Goal: Use online tool/utility

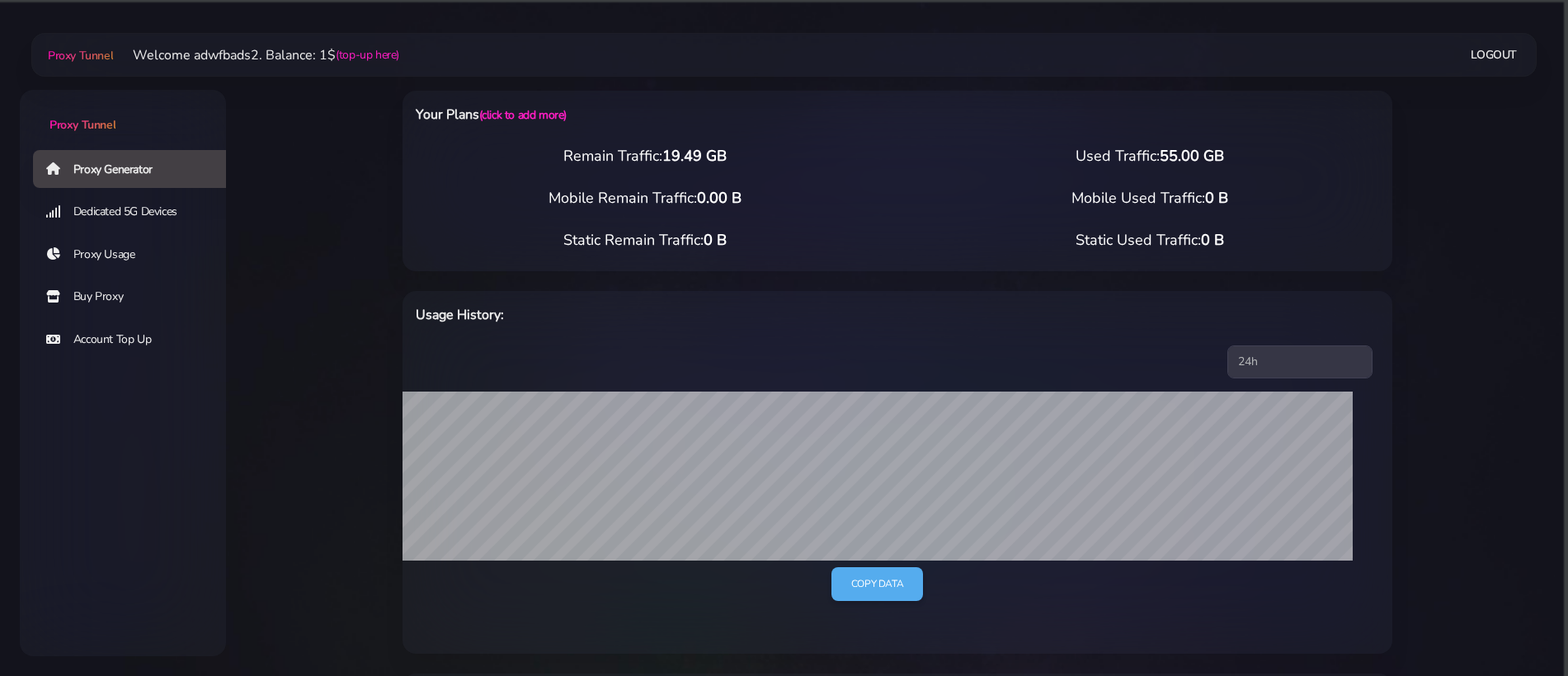
select select "ES"
select select "UK"
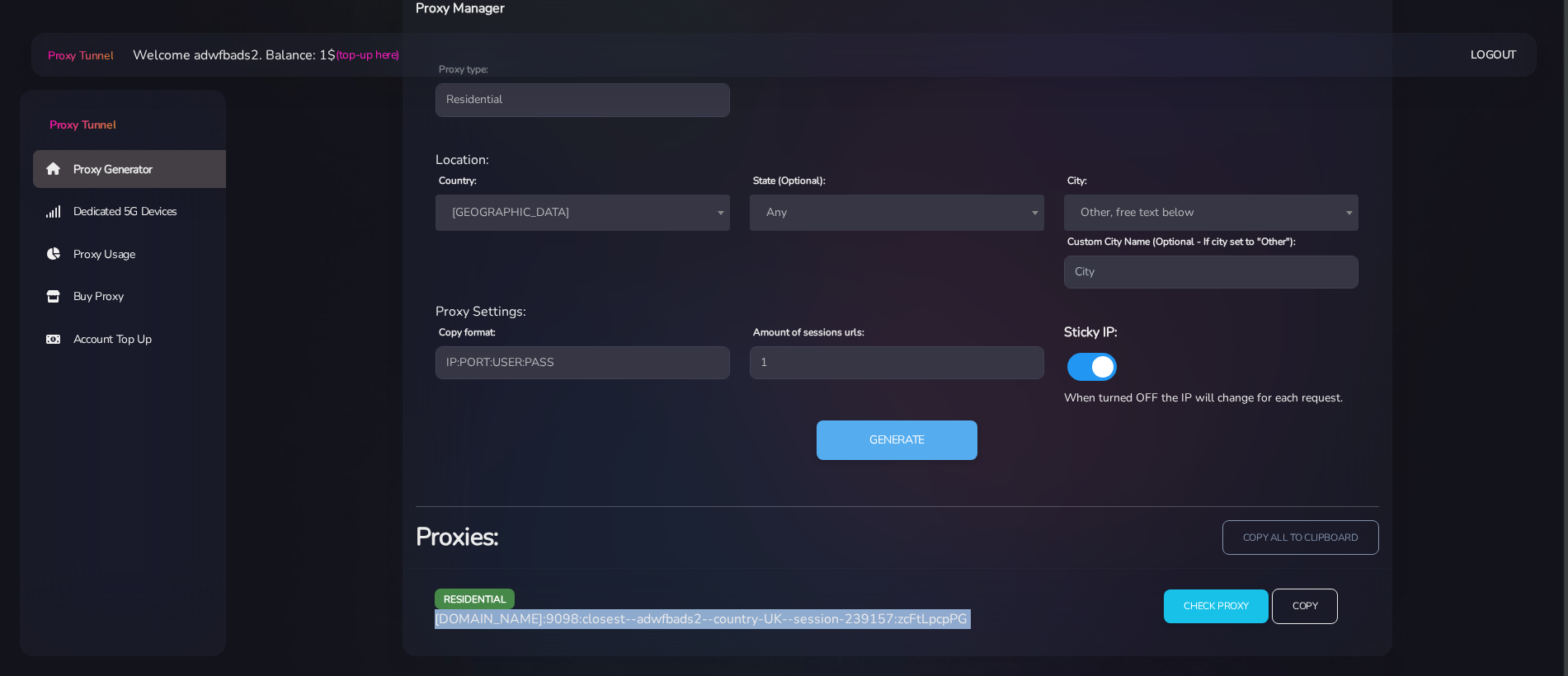
drag, startPoint x: 0, startPoint y: 0, endPoint x: 610, endPoint y: 216, distance: 647.1
click at [610, 216] on span "[GEOGRAPHIC_DATA]" at bounding box center [582, 213] width 274 height 23
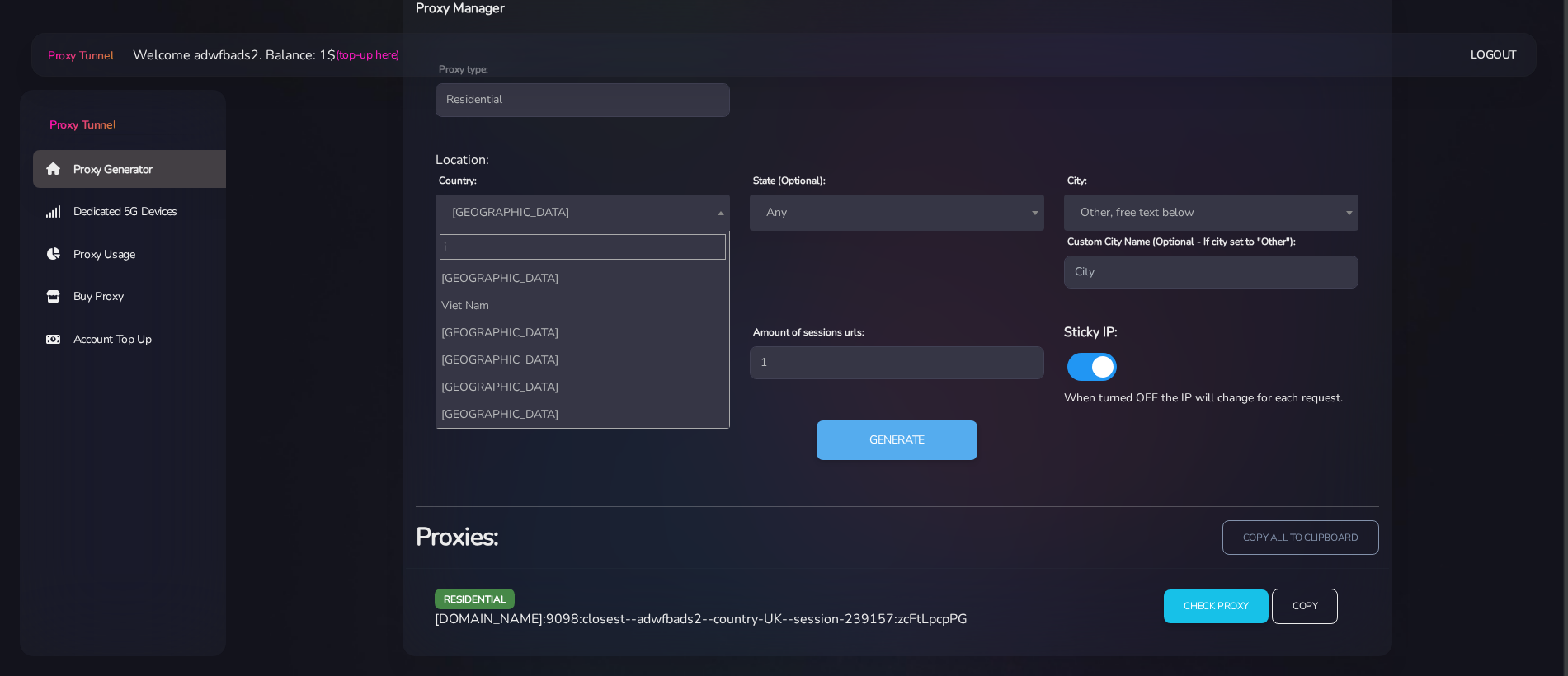
scroll to position [4018, 0]
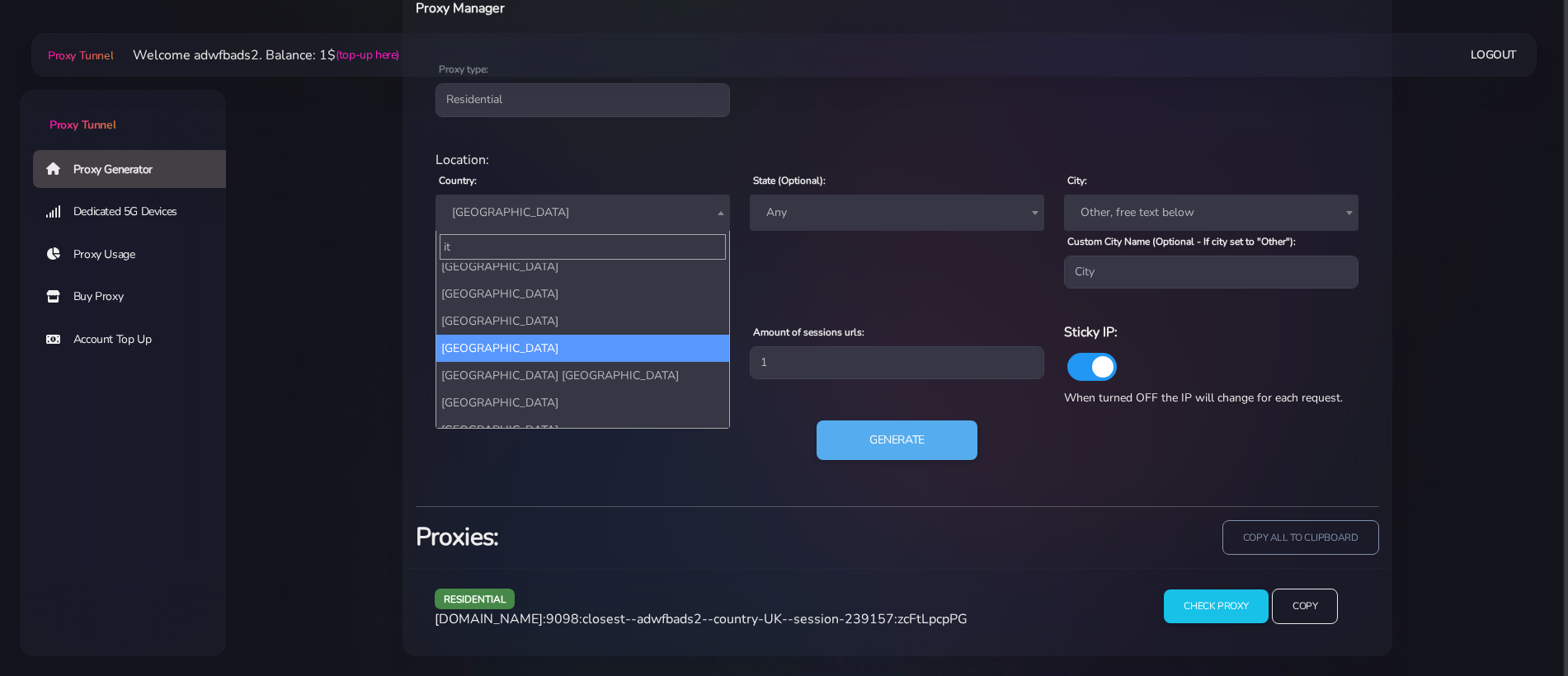
type input "ita"
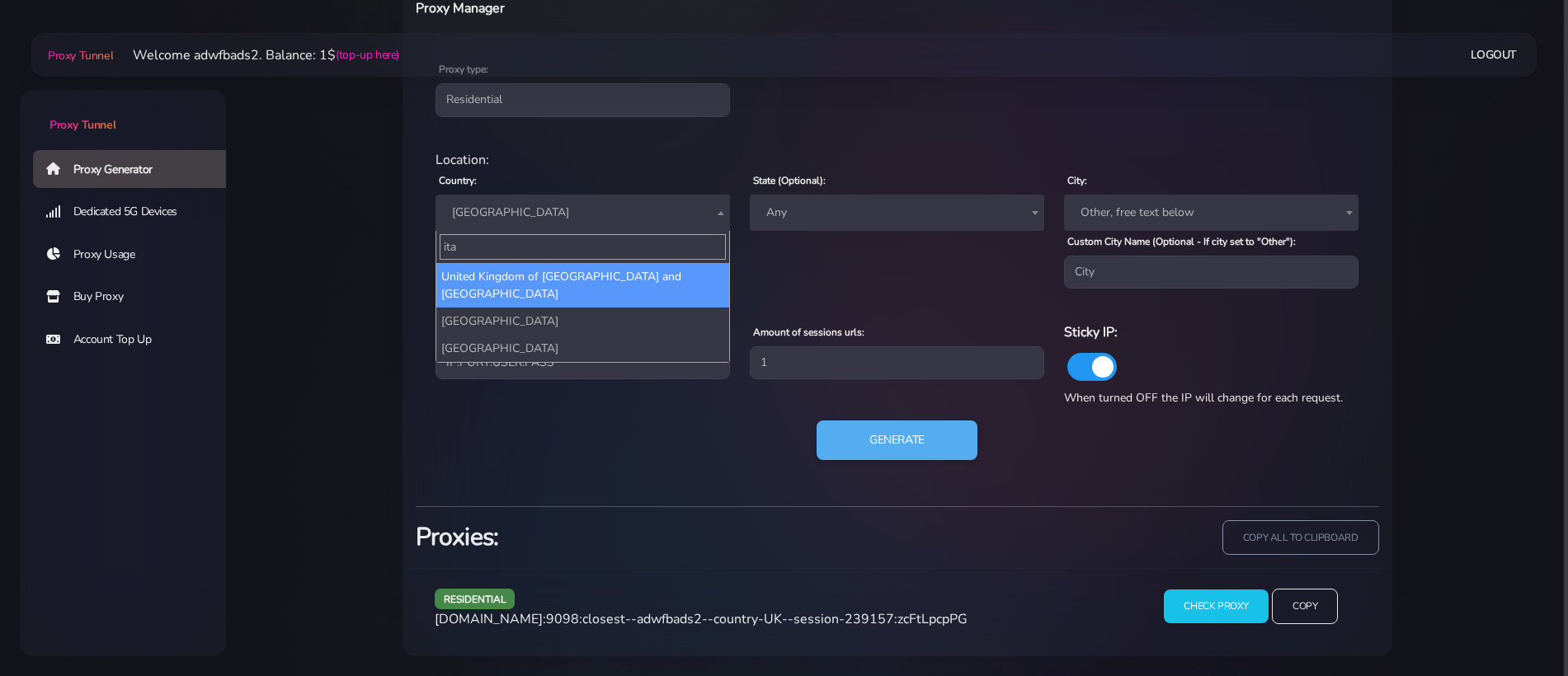
scroll to position [0, 0]
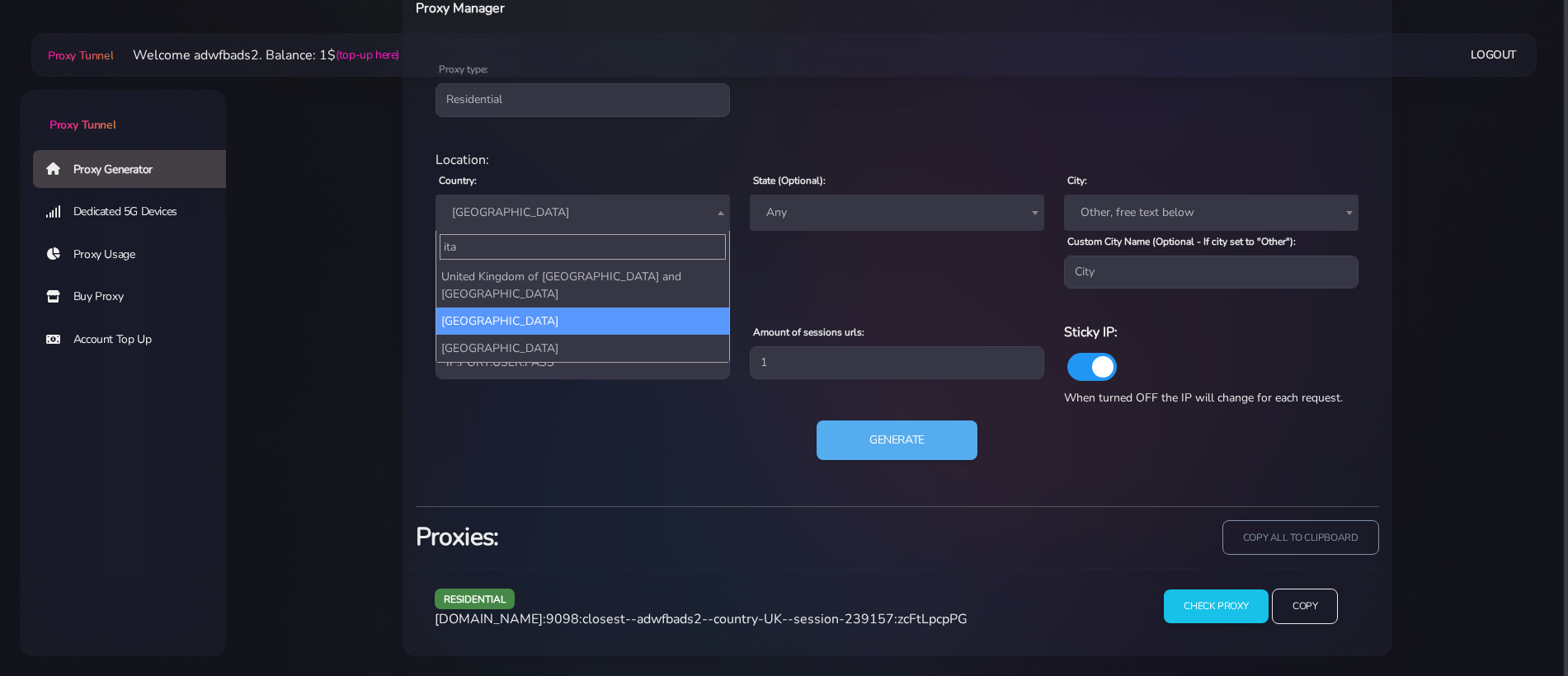
select select "IT"
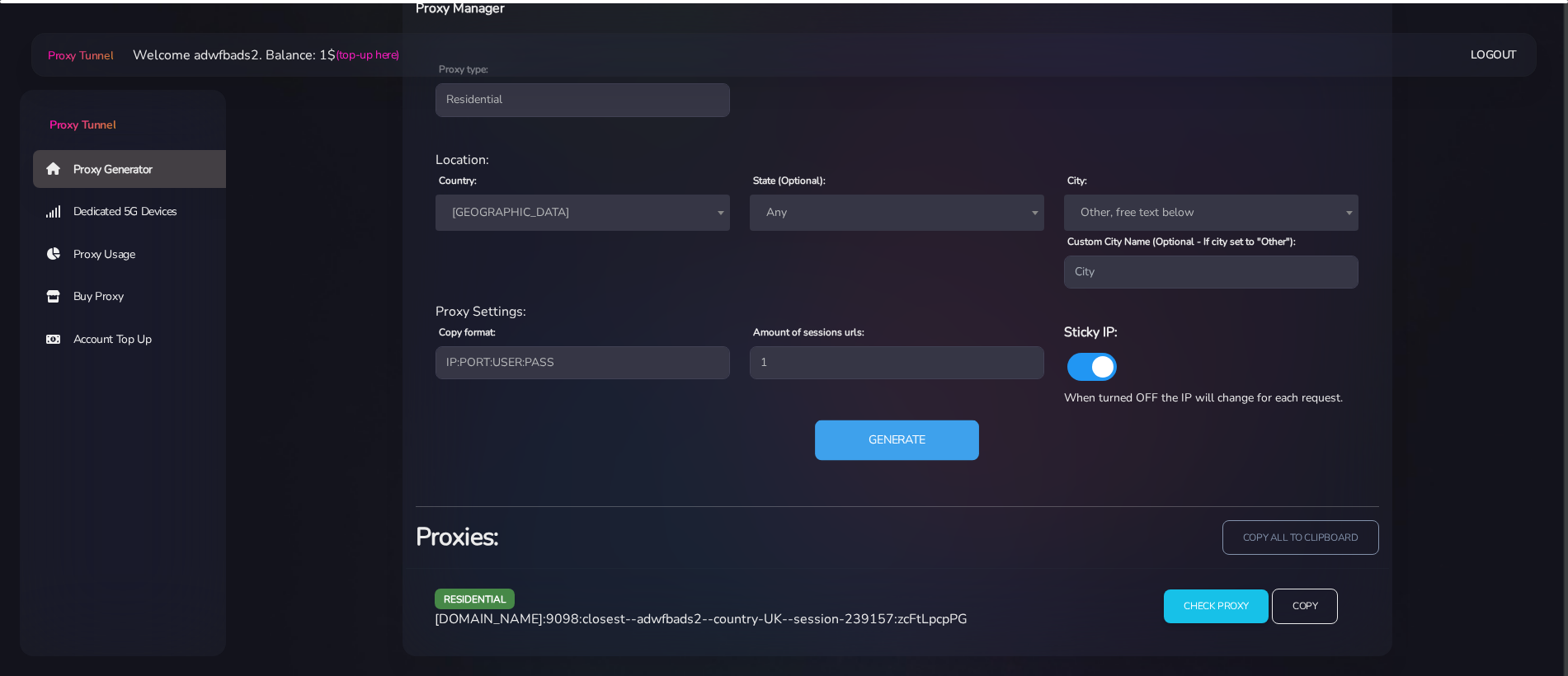
click at [924, 441] on button "Generate" at bounding box center [897, 440] width 164 height 40
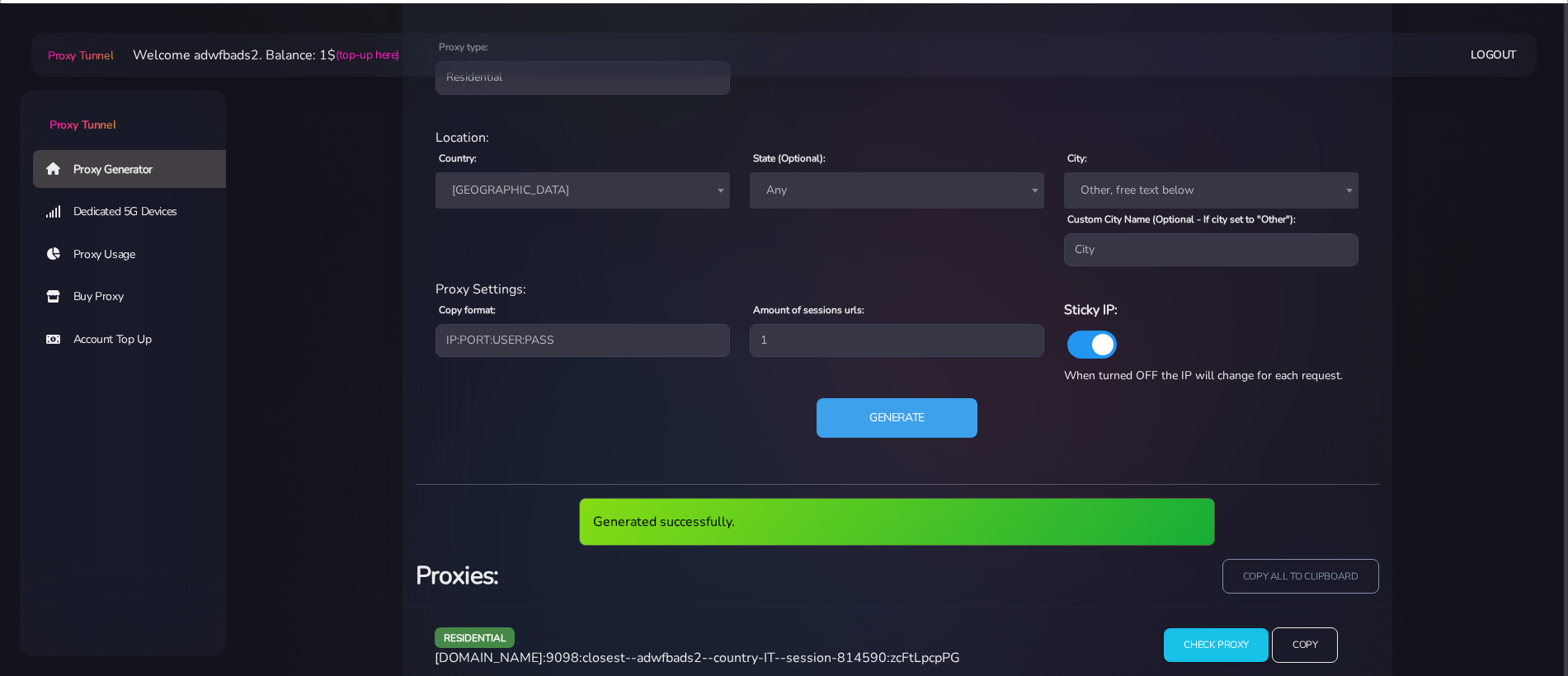
scroll to position [750, 0]
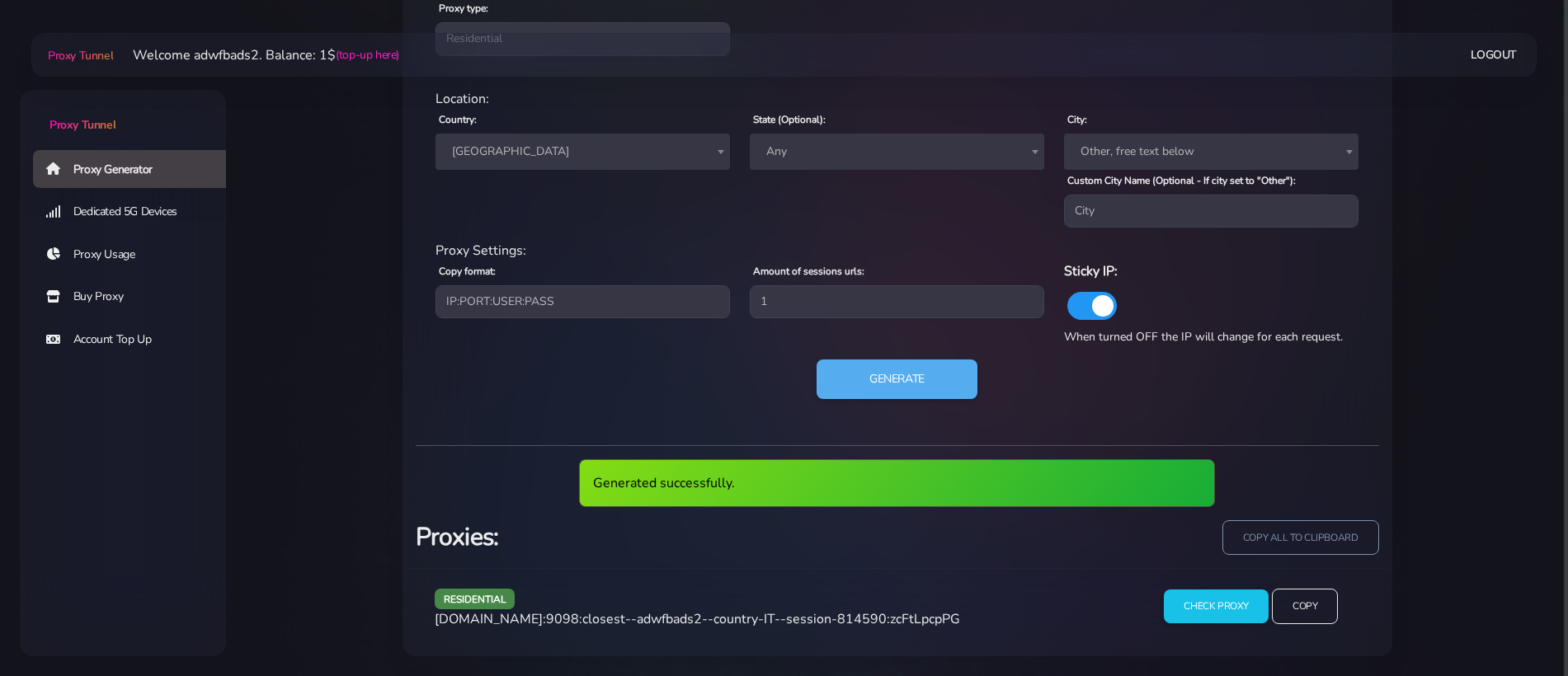
click at [801, 617] on span "agg.proxytunnel.io:9098:closest--adwfbads2--country-IT--session-814590:zcFtLpcp…" at bounding box center [697, 620] width 526 height 18
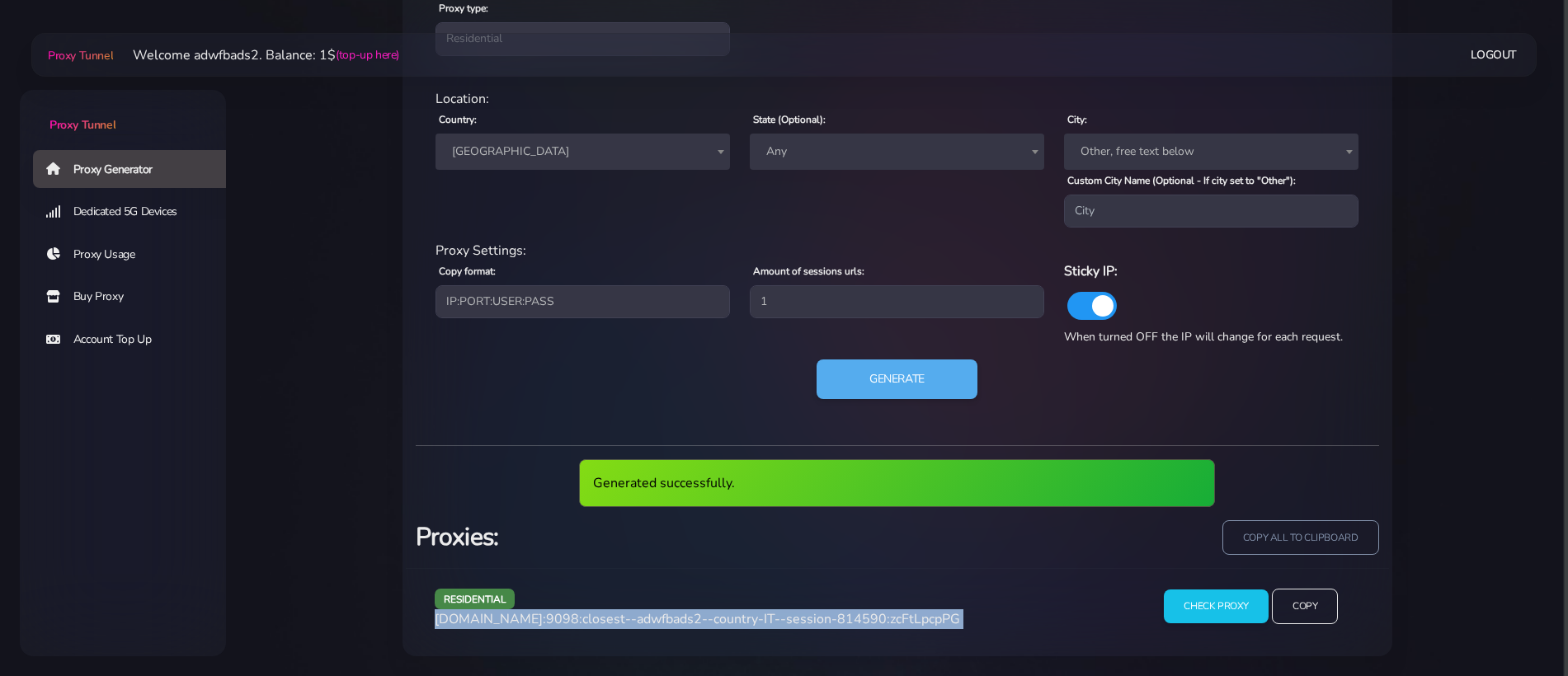
click at [801, 617] on span "agg.proxytunnel.io:9098:closest--adwfbads2--country-IT--session-814590:zcFtLpcp…" at bounding box center [697, 620] width 526 height 18
copy div "agg.proxytunnel.io:9098:closest--adwfbads2--country-IT--session-814590:zcFtLpcp…"
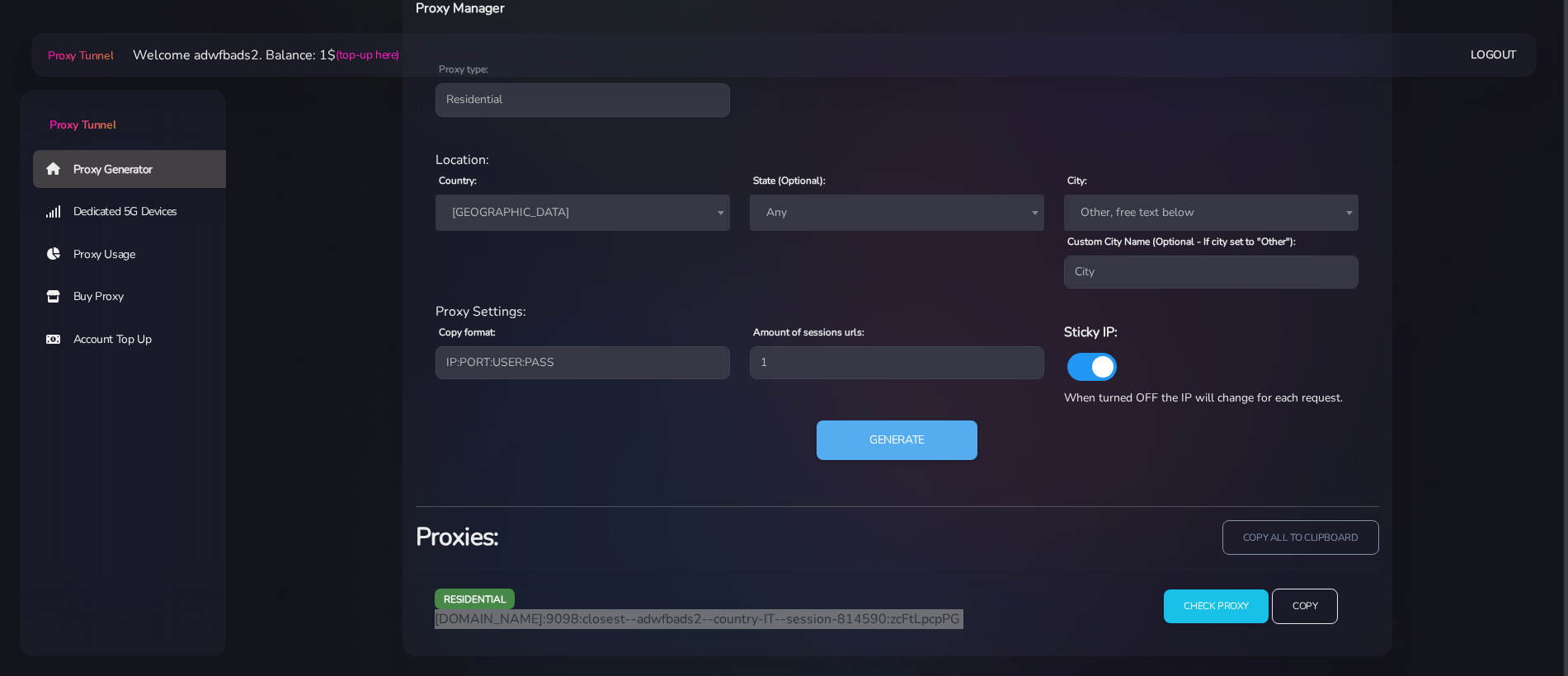
scroll to position [689, 0]
